Goal: Task Accomplishment & Management: Complete application form

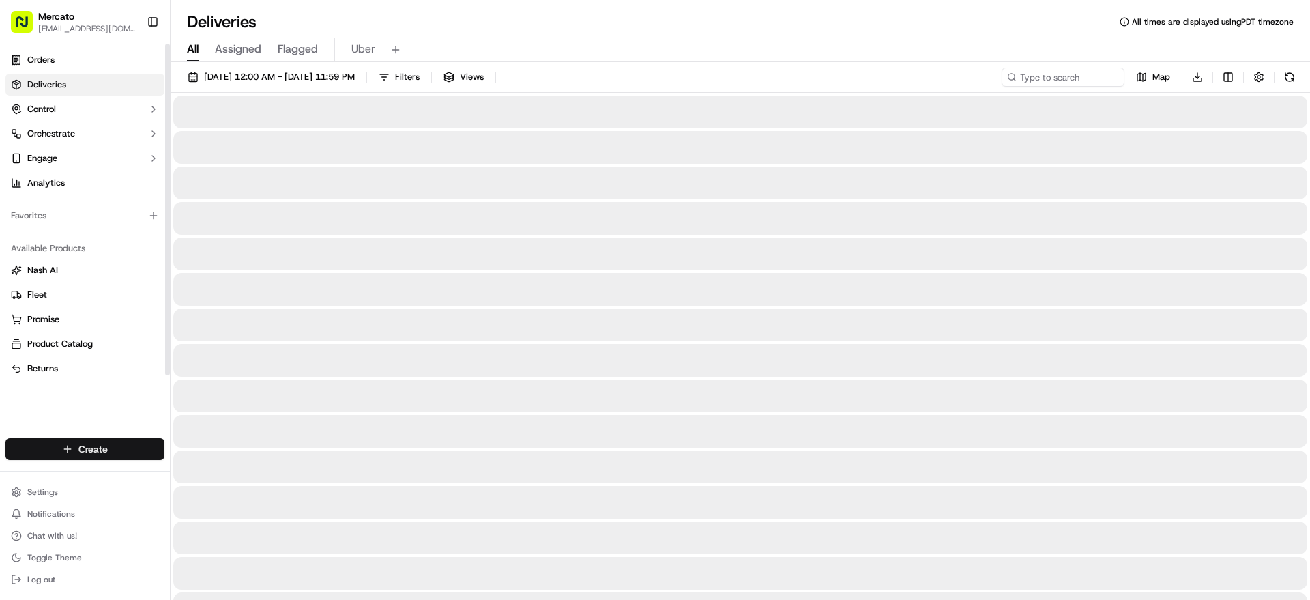
click at [122, 422] on html "Mercato jannia@mercato.com Toggle Sidebar Orders Deliveries Control Orchestrate…" at bounding box center [655, 300] width 1310 height 600
click at [233, 460] on link "Delivery" at bounding box center [277, 454] width 172 height 25
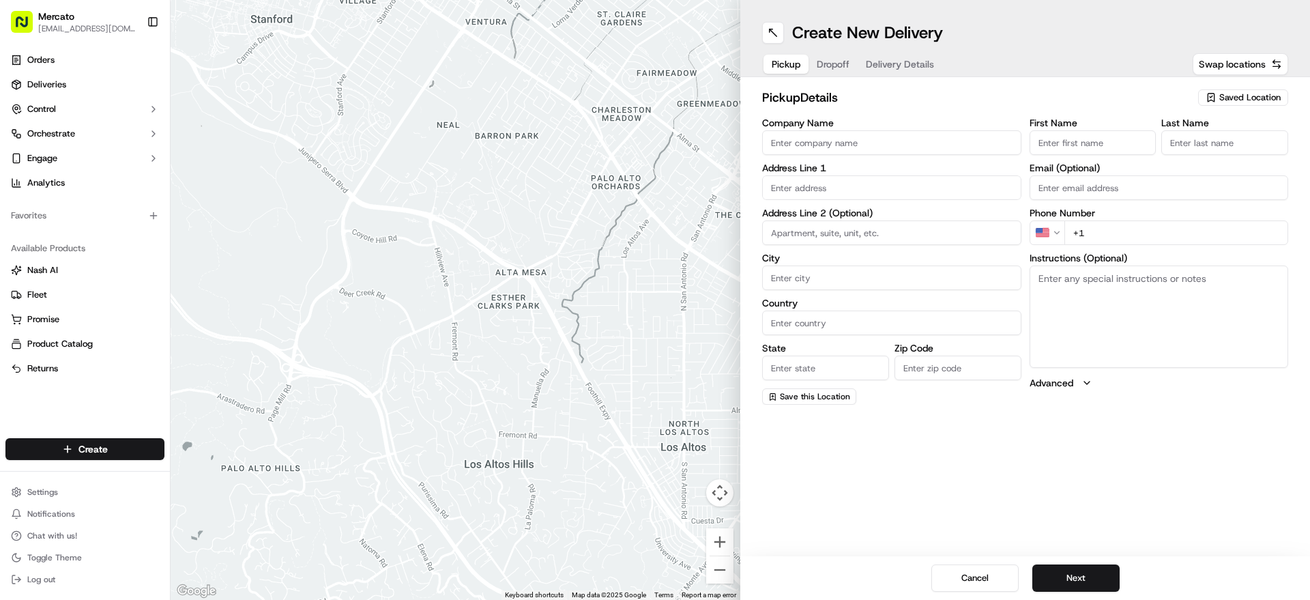
click at [947, 200] on input "text" at bounding box center [891, 187] width 259 height 25
paste input "1006 Rossville Ave"
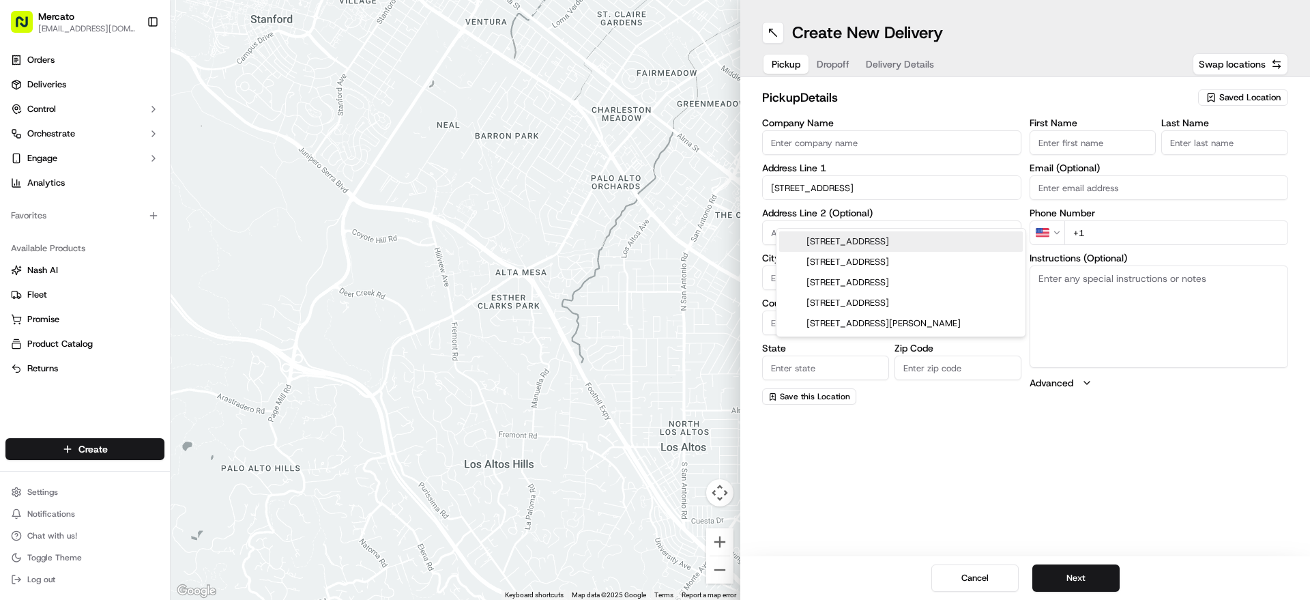
paste input "10309"
click at [935, 238] on div "1006 Rossville Ave, Staten Island, NY 10309" at bounding box center [901, 241] width 244 height 20
type input "1006 Rossville Ave, Staten Island, NY 10309, USA"
type input "Staten Island"
type input "United States"
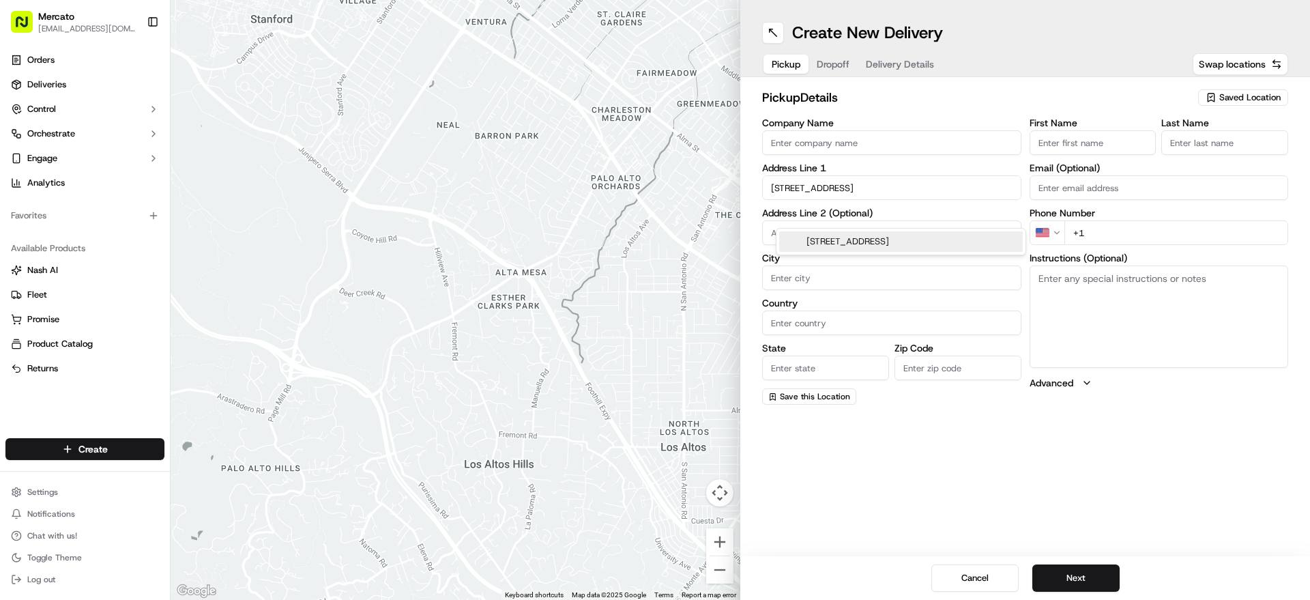
type input "NY"
type input "10309"
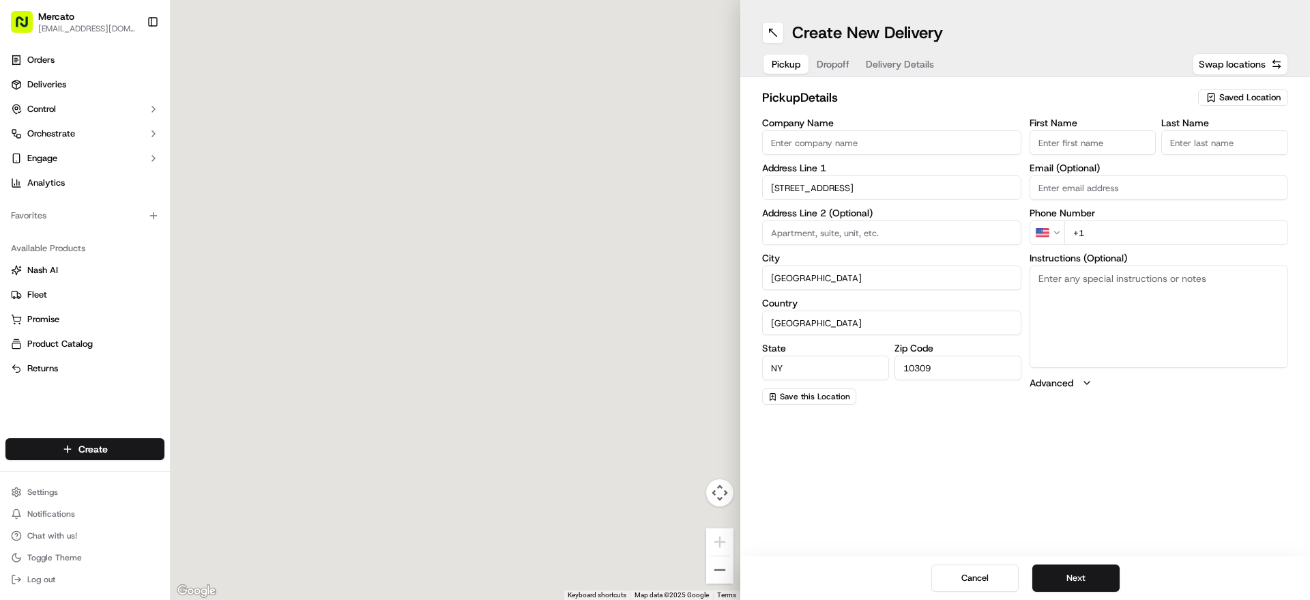
type input "1006 Rossville Avenue"
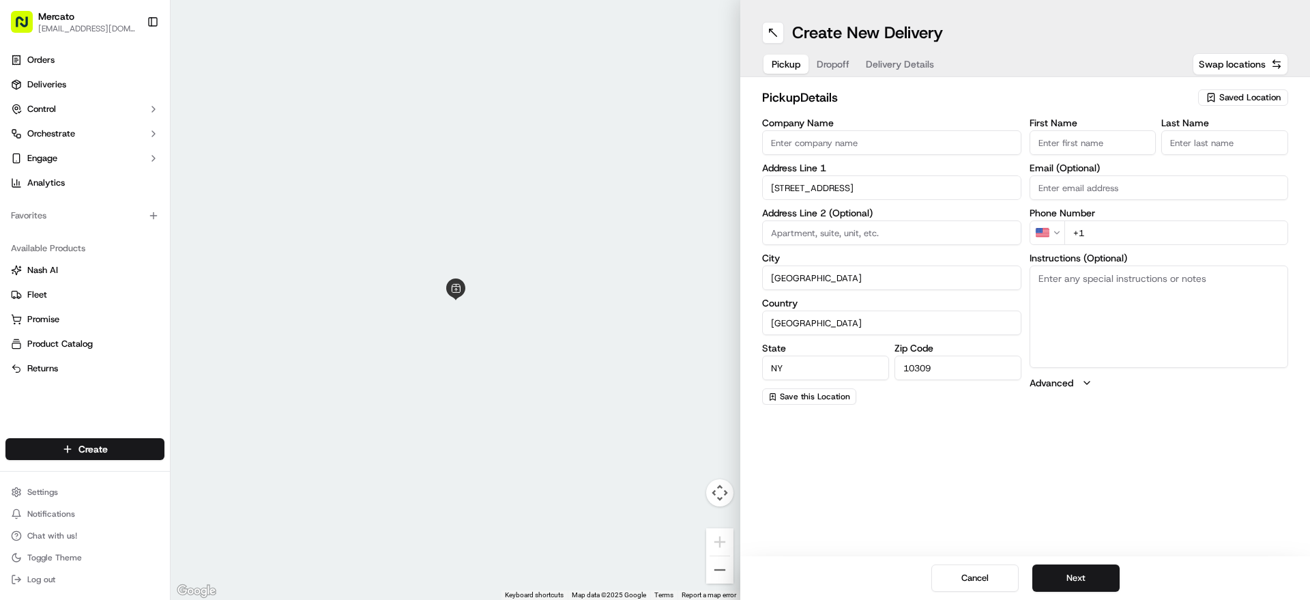
click at [874, 155] on input "Company Name" at bounding box center [891, 142] width 259 height 25
paste input "Mercato.com (Ideal Fresh of Rossville)"
type input "Mercato.com (Ideal Fresh of Rossville)"
paste textarea "Please go inside Ideal Fresh of Rossville and tell them you're here to pick up …"
click at [1212, 308] on textarea "Instructions (Optional)" at bounding box center [1159, 316] width 259 height 102
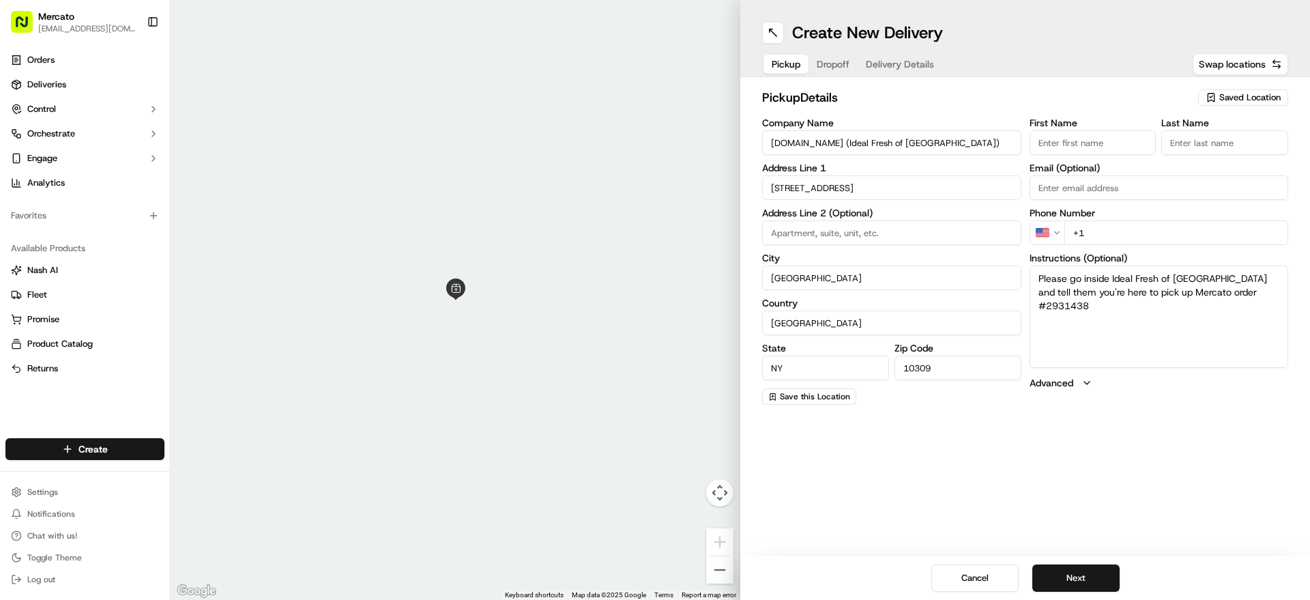
type textarea "Please go inside Ideal Fresh of Rossville and tell them you're here to pick up …"
click at [1226, 245] on input "+1" at bounding box center [1176, 232] width 224 height 25
paste input "1 855 966 2725"
type input "+1 1 855 966 2725"
click at [1229, 405] on div "First Name Last Name Email (Optional) Phone Number US +1 1 855 966 2725 Instruc…" at bounding box center [1159, 261] width 259 height 287
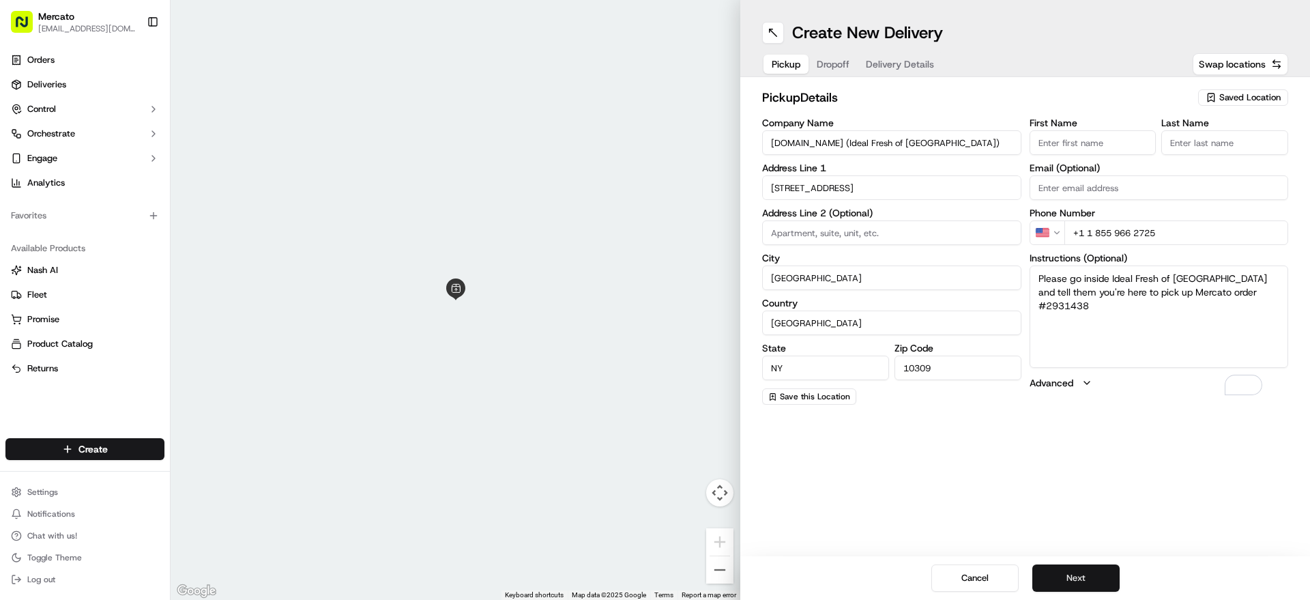
click at [1084, 575] on button "Next" at bounding box center [1075, 577] width 87 height 27
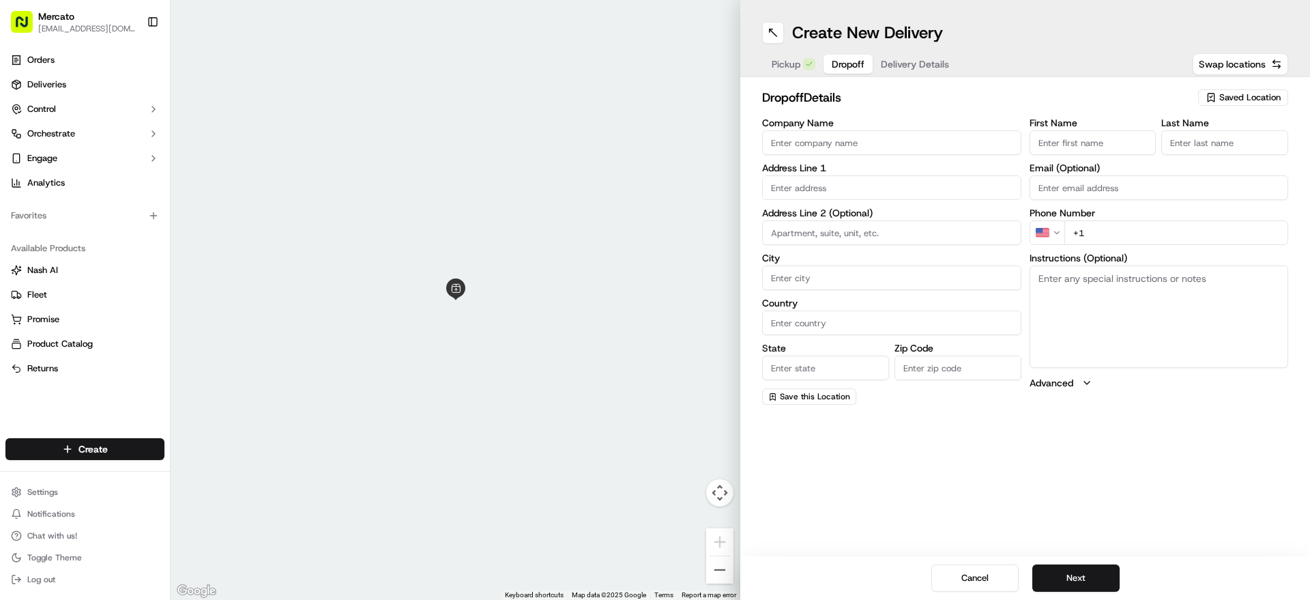
paste input "110 Brabant St Apt 3A"
click at [839, 200] on input "text" at bounding box center [891, 187] width 259 height 25
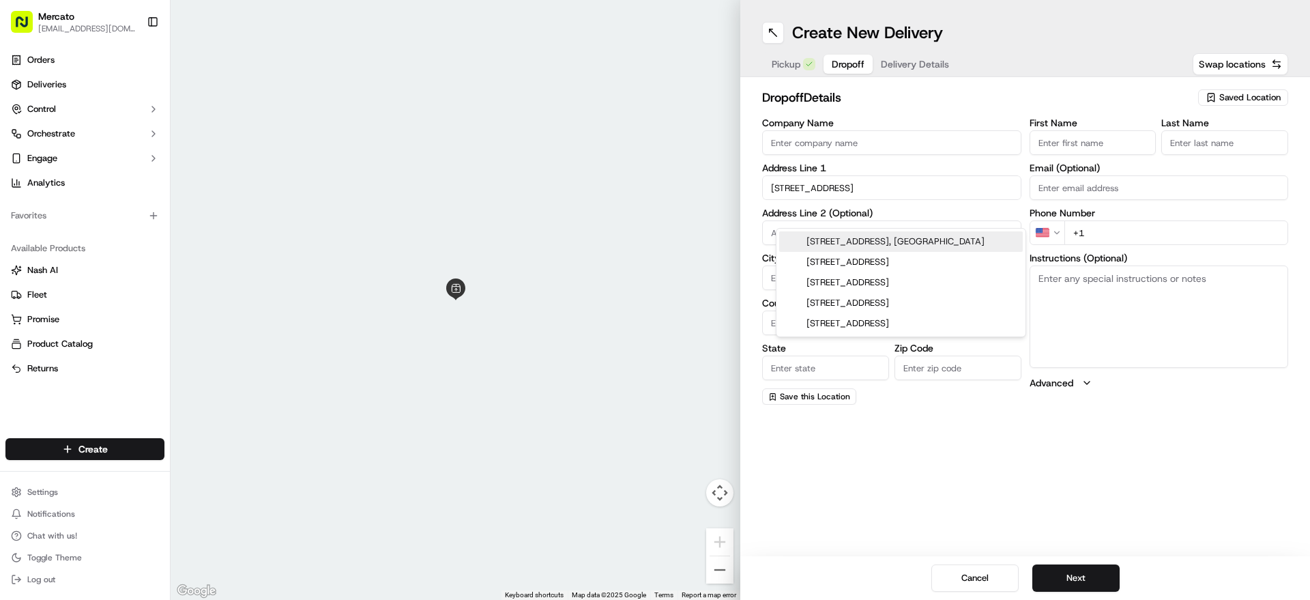
drag, startPoint x: 897, startPoint y: 209, endPoint x: 856, endPoint y: 215, distance: 42.0
click at [856, 200] on input "110 Brabant St," at bounding box center [891, 187] width 259 height 25
paste input "10303"
click at [881, 240] on div "110 Brabant St, Staten Island, NY 10303" at bounding box center [901, 241] width 244 height 20
type input "110 Brabant St, Staten Island, NY 10303, USA"
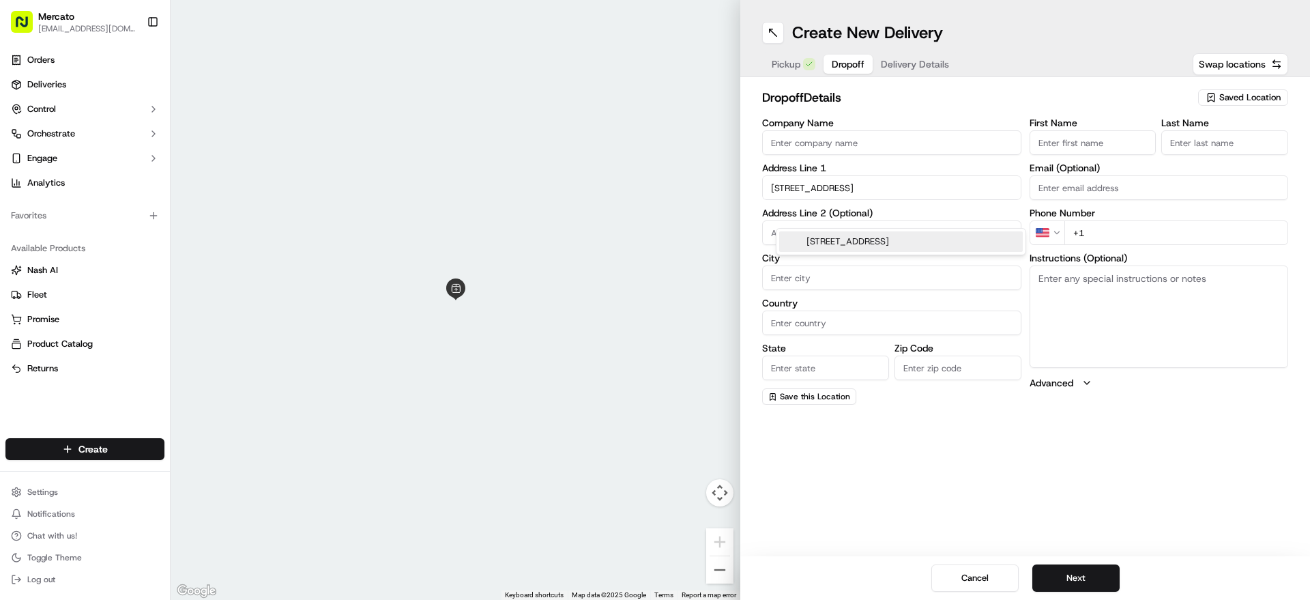
type input "Staten Island"
type input "United States"
type input "NY"
type input "10303"
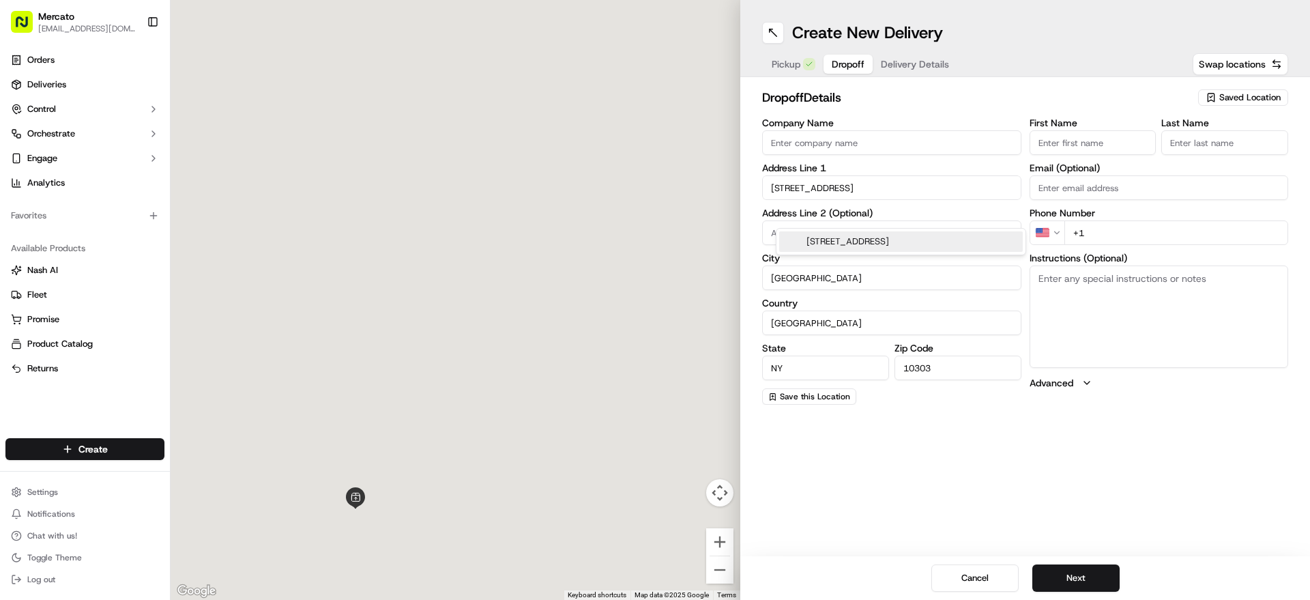
type input "110 Brabant Street"
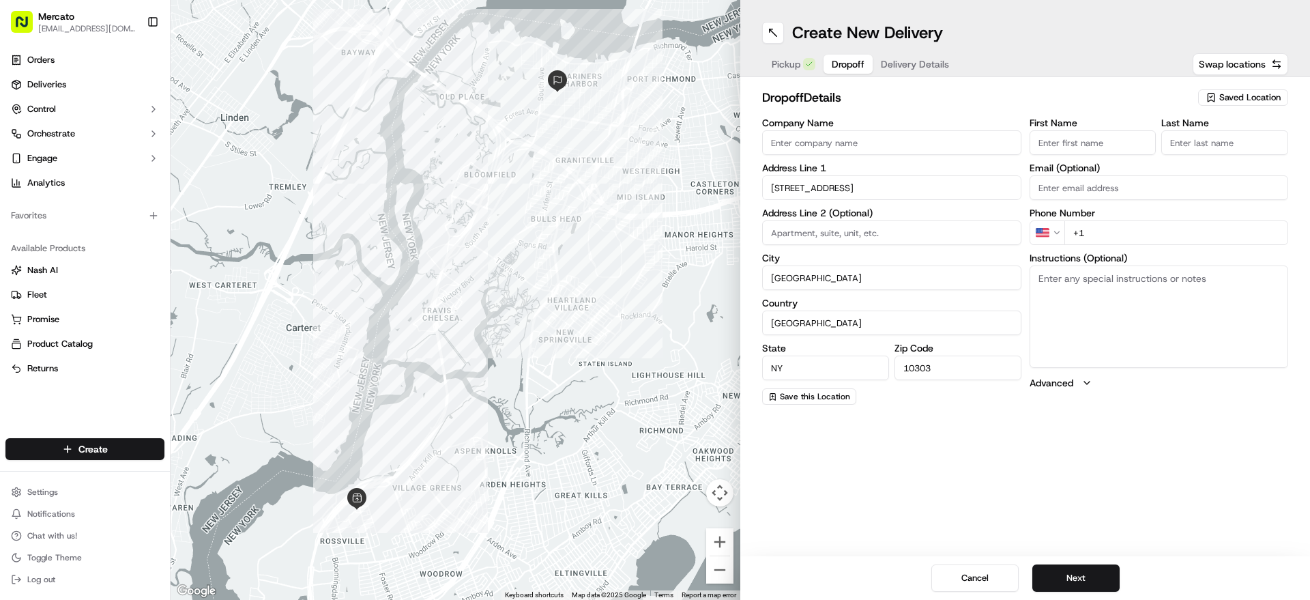
paste input "Apt 3A"
type input "Apt 3A"
paste input "Jaylene"
click at [1068, 155] on input "Jaylene" at bounding box center [1093, 142] width 127 height 25
type input "Jaylene"
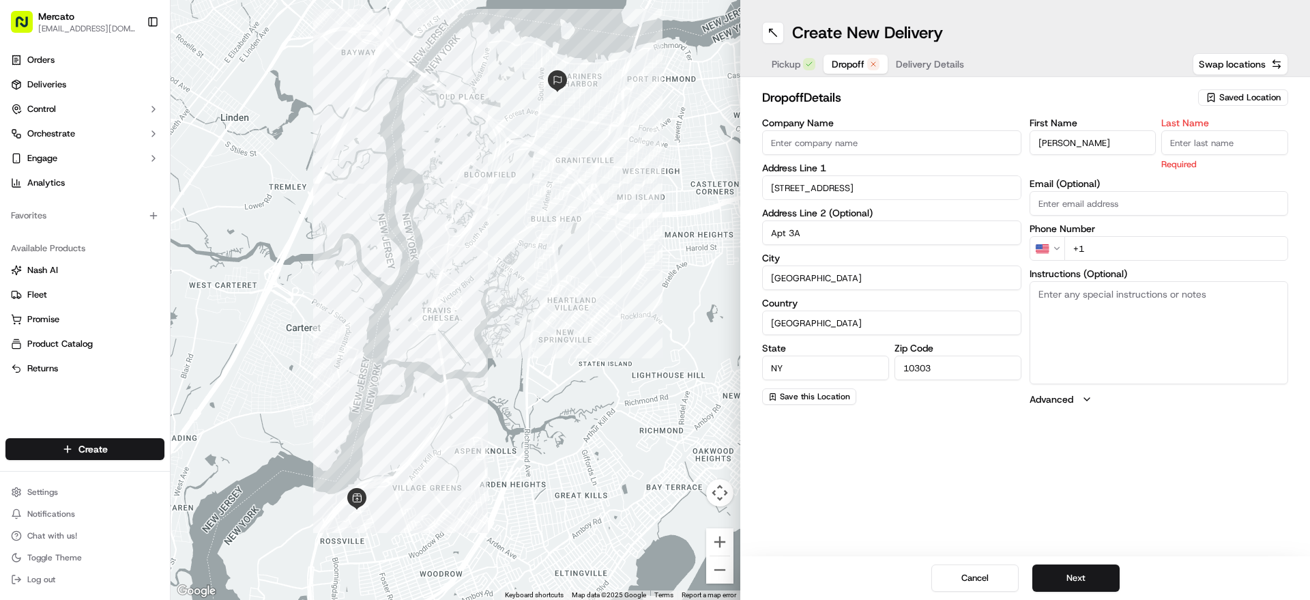
paste input "Figueroa"
click at [1215, 155] on input "Last Name" at bounding box center [1224, 142] width 127 height 25
type input "Figueroa"
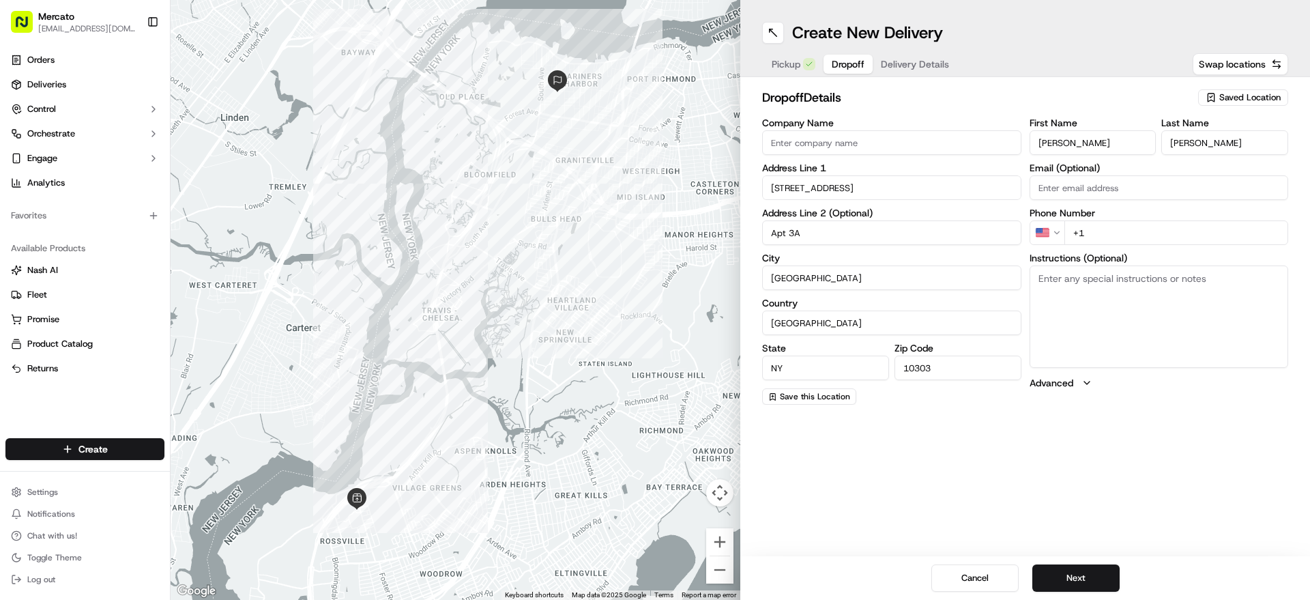
paste input "1 347 945 8242"
click at [1140, 245] on input "+1 1 347 945 8242" at bounding box center [1176, 232] width 224 height 25
type input "+1 1 347 945 8242"
paste textarea "Mention you are here with Mercato. Please call/text Jaylene at (347) 945-8242 u…"
click at [1106, 368] on textarea "Instructions (Optional)" at bounding box center [1159, 316] width 259 height 102
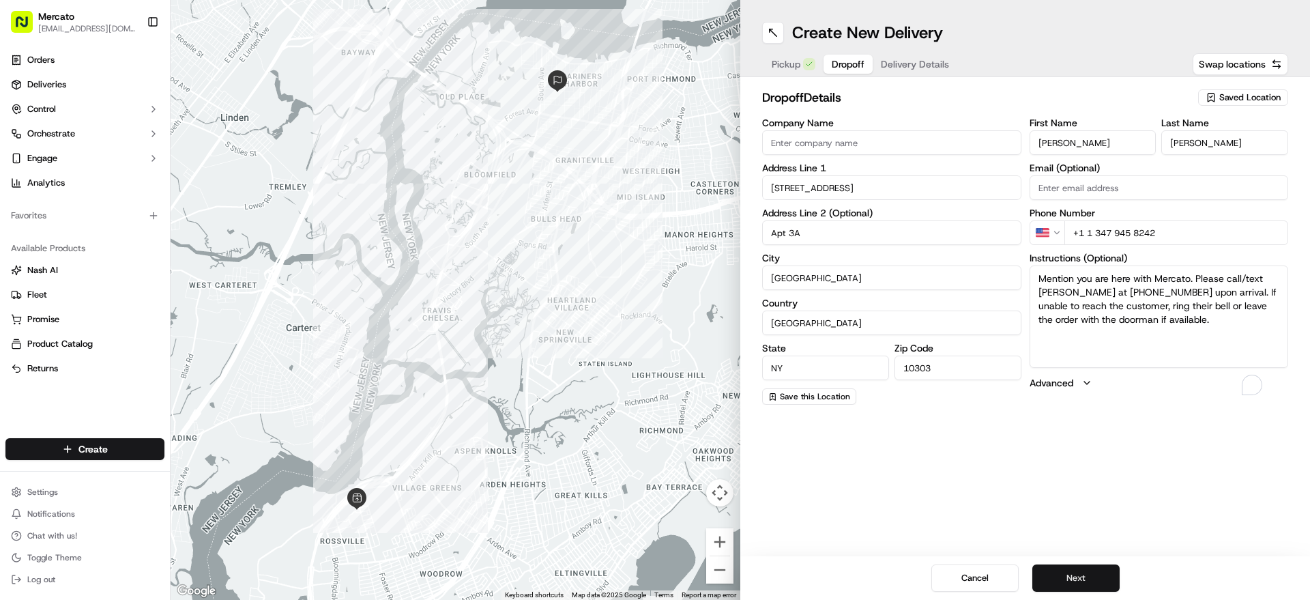
type textarea "Mention you are here with Mercato. Please call/text Jaylene at (347) 945-8242 u…"
click at [1103, 564] on button "Next" at bounding box center [1075, 577] width 87 height 27
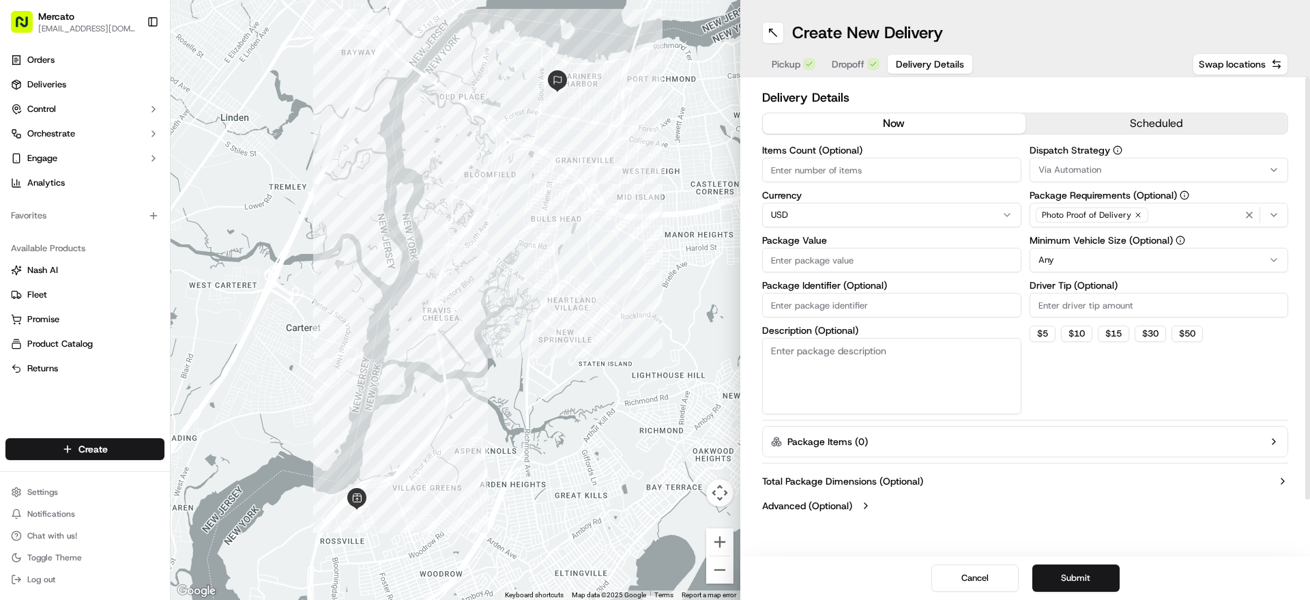
click at [812, 317] on input "Package Identifier (Optional)" at bounding box center [891, 305] width 259 height 25
paste input "Order #2931438"
type input "Order #2931438"
click at [847, 272] on input "Package Value" at bounding box center [891, 260] width 259 height 25
paste input "280.72"
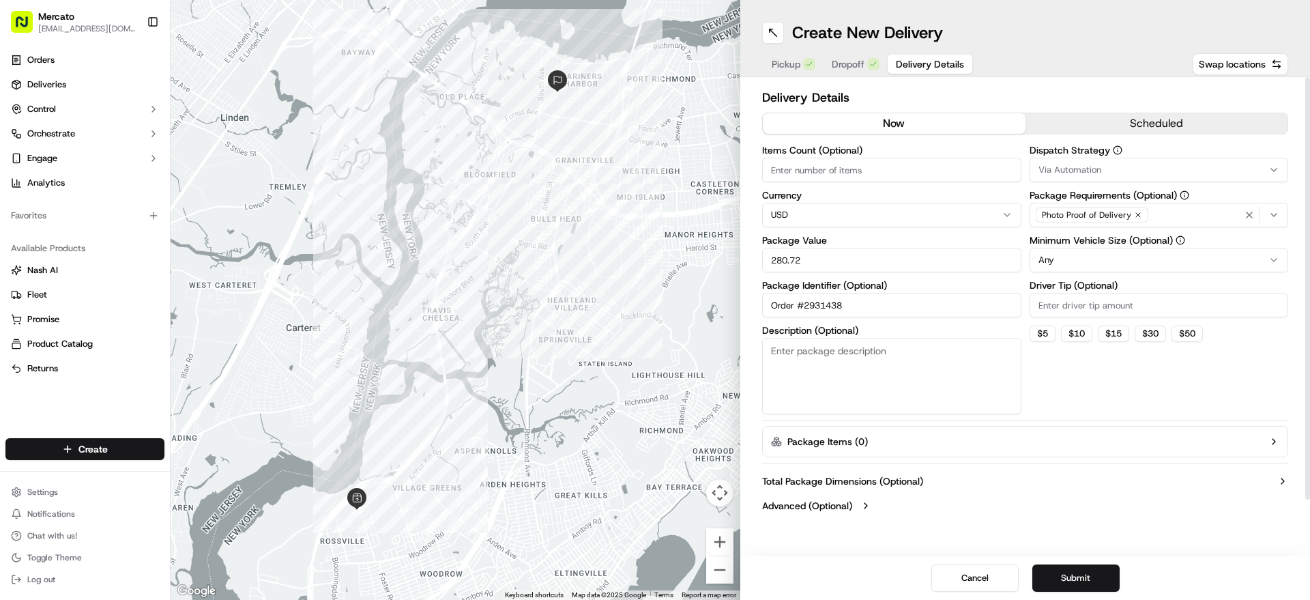
type input "280.72"
paste input "14.04"
click at [1098, 317] on input "Driver Tip (Optional)" at bounding box center [1159, 305] width 259 height 25
type input "14.04"
click at [1091, 414] on div "Dispatch Strategy Via Automation Package Requirements (Optional) Photo Proof of…" at bounding box center [1159, 279] width 259 height 269
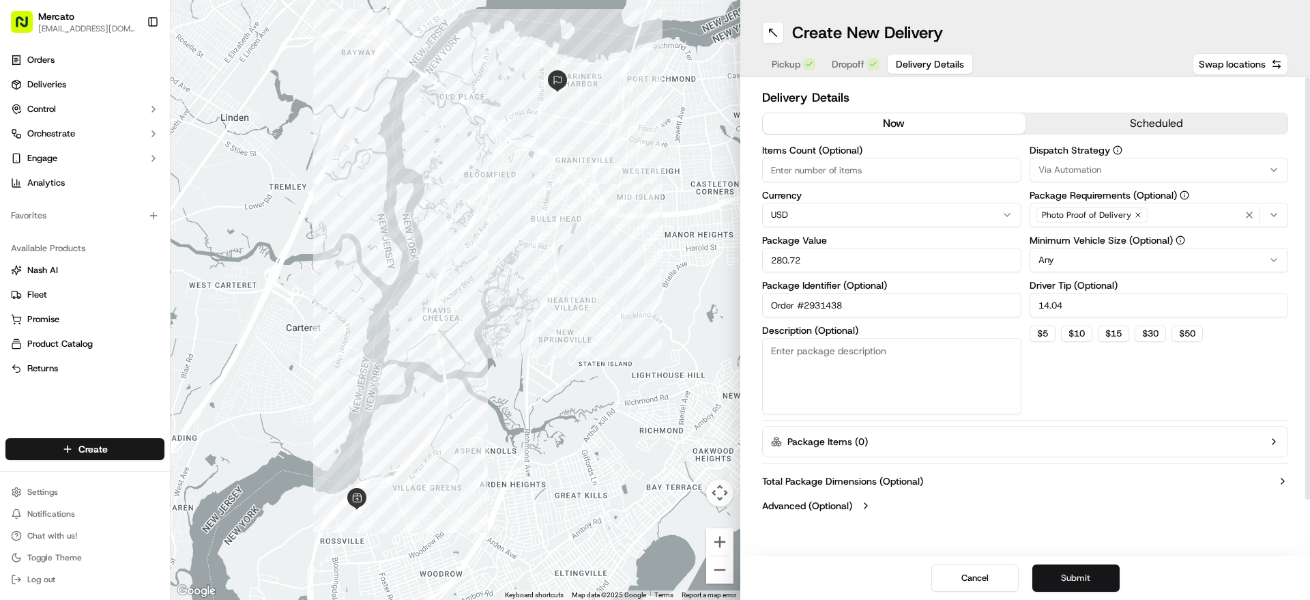
click at [1109, 579] on button "Submit" at bounding box center [1075, 577] width 87 height 27
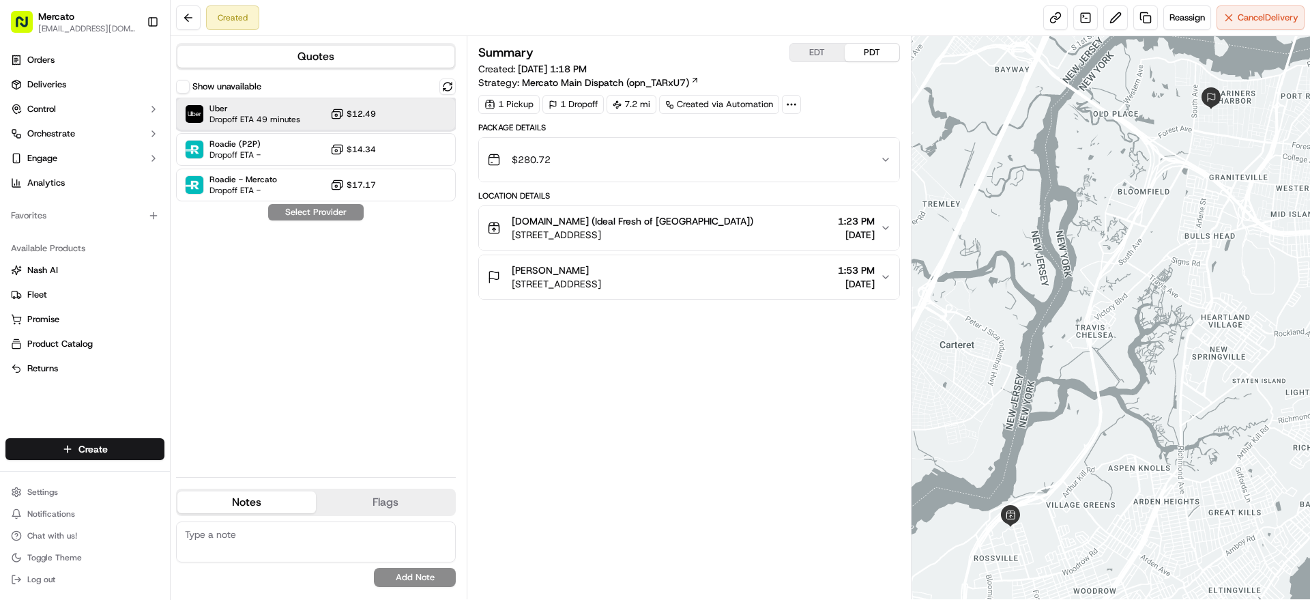
click at [300, 125] on span "Dropoff ETA 49 minutes" at bounding box center [254, 119] width 91 height 11
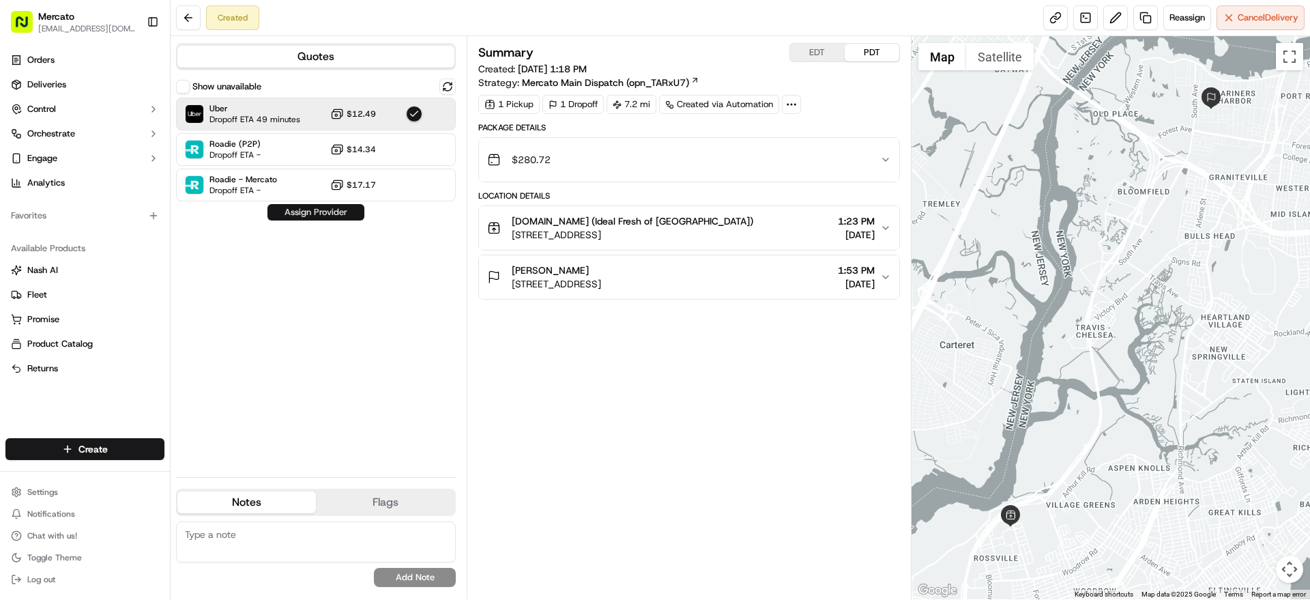
click at [364, 220] on button "Assign Provider" at bounding box center [315, 212] width 97 height 16
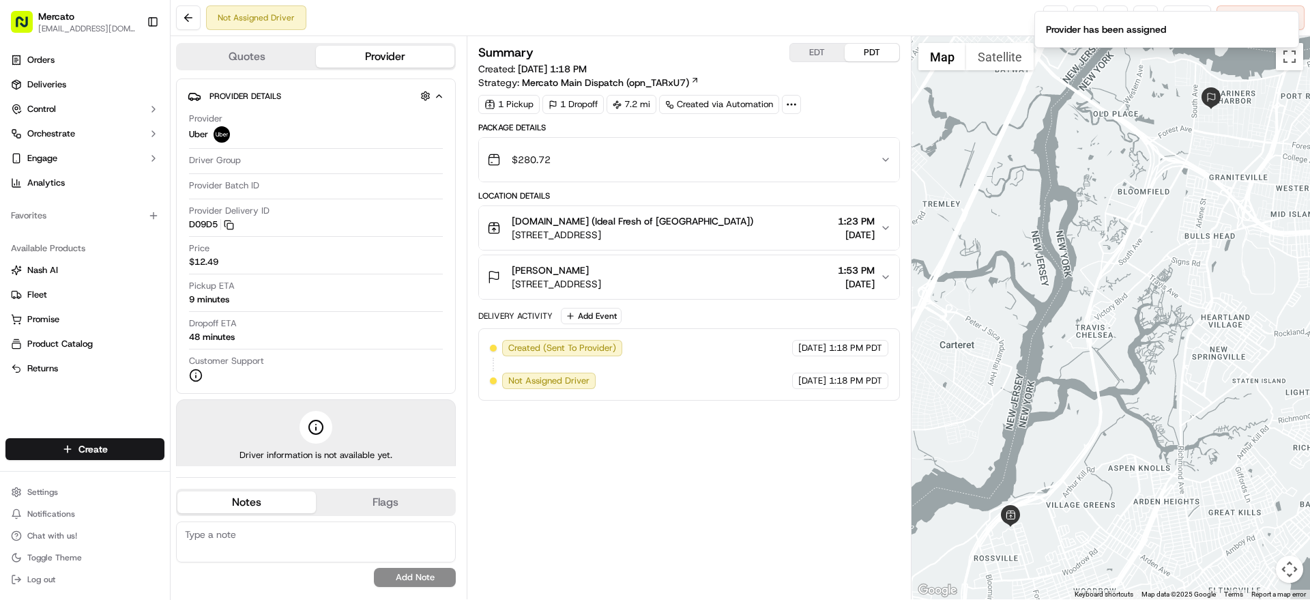
click at [1047, 102] on div at bounding box center [1111, 317] width 399 height 563
